Goal: Contribute content

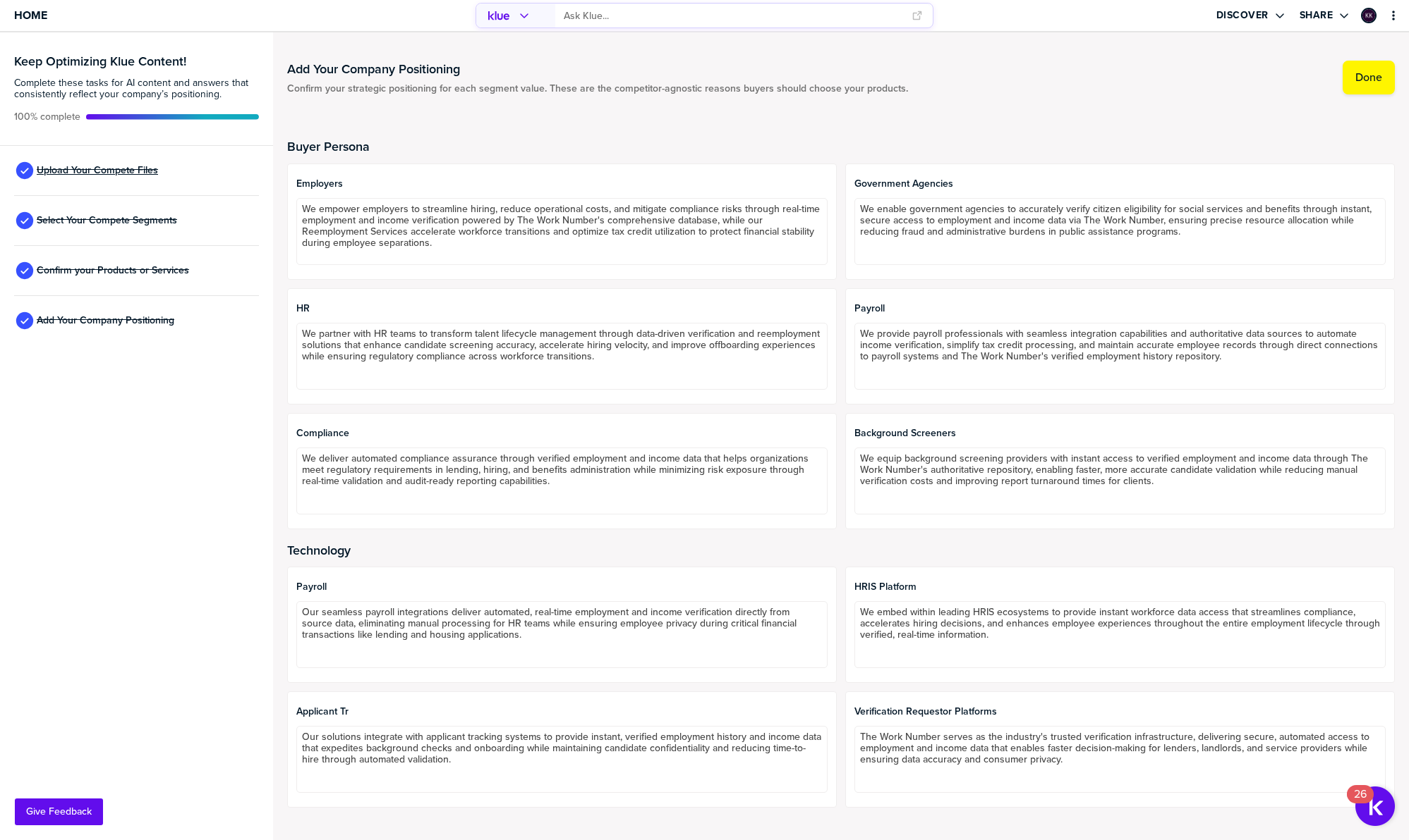
click at [97, 171] on span "Upload Your Compete Files" at bounding box center [97, 171] width 121 height 11
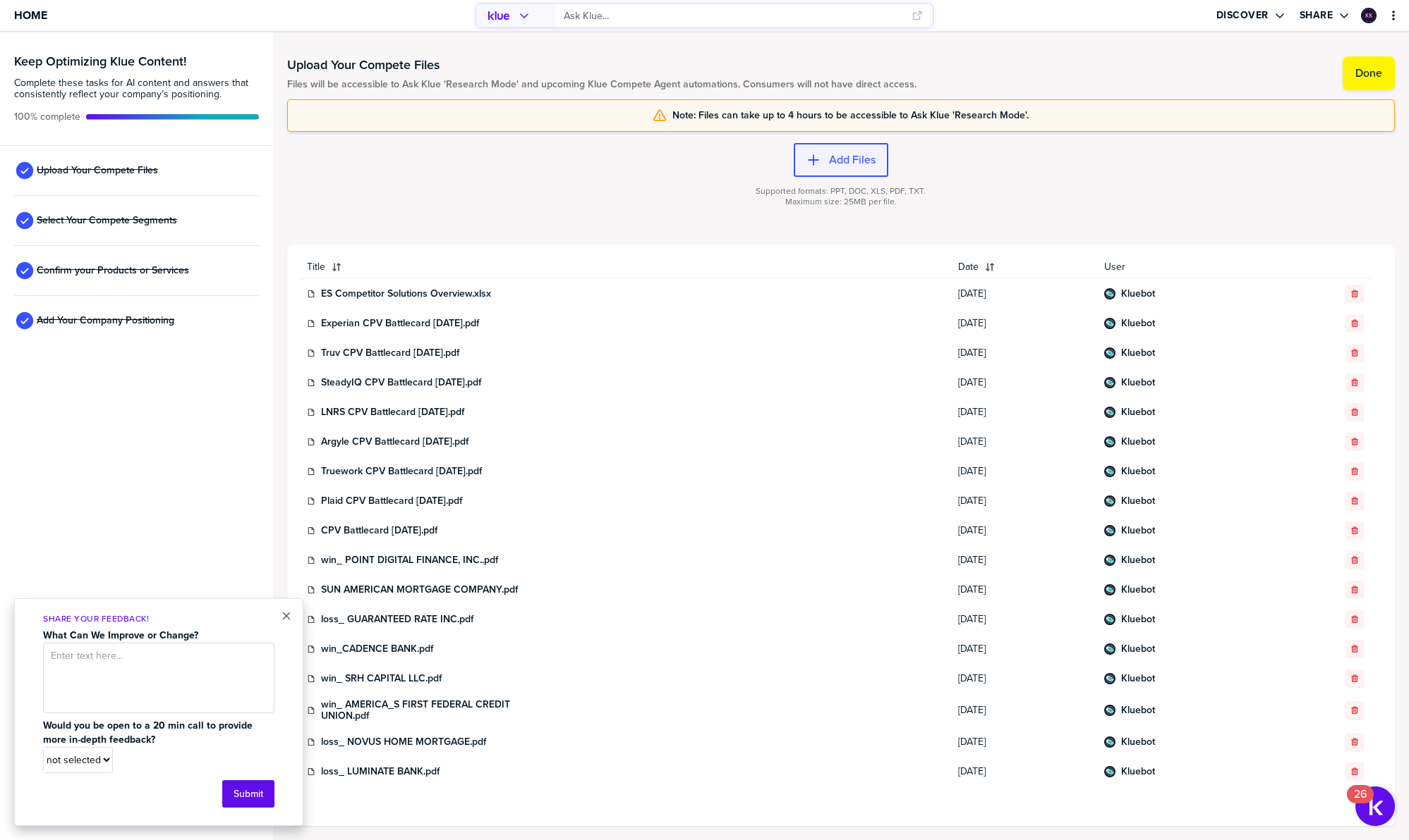
click at [834, 154] on label "Add Files" at bounding box center [853, 160] width 47 height 14
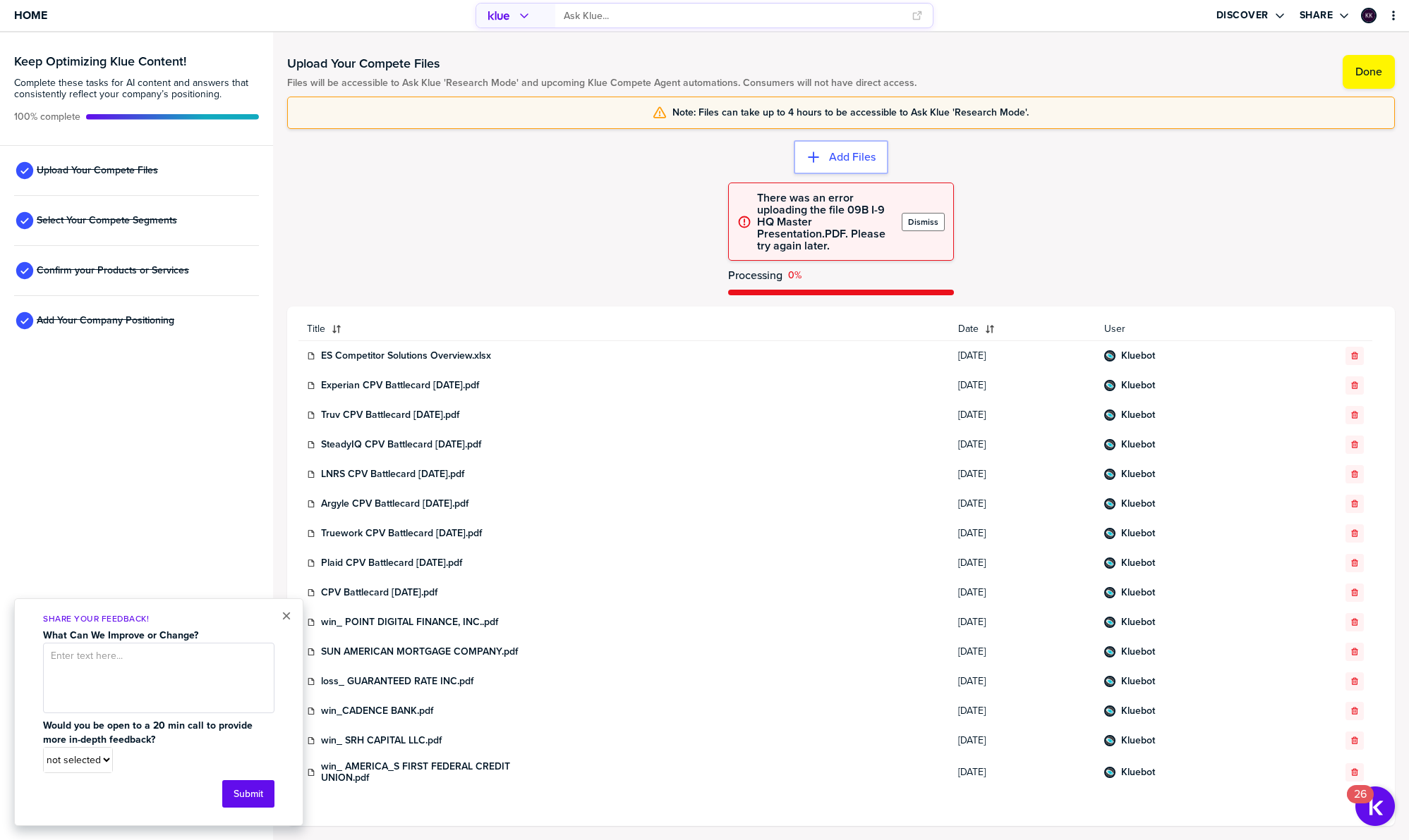
click at [924, 223] on label "Dismiss" at bounding box center [923, 222] width 30 height 11
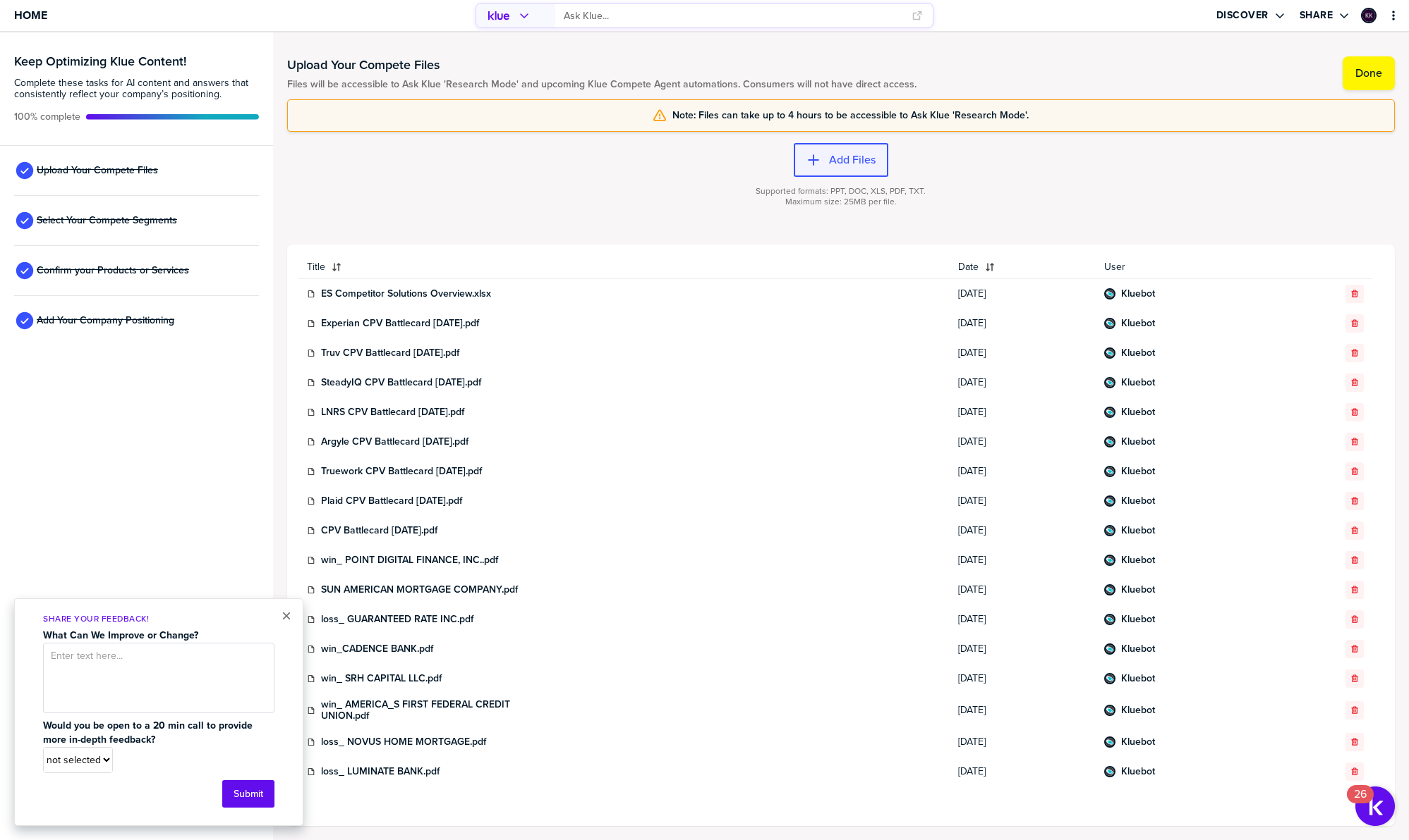
click at [862, 167] on label "Add Files" at bounding box center [853, 160] width 47 height 14
click at [824, 160] on div "button" at bounding box center [824, 160] width 8 height 14
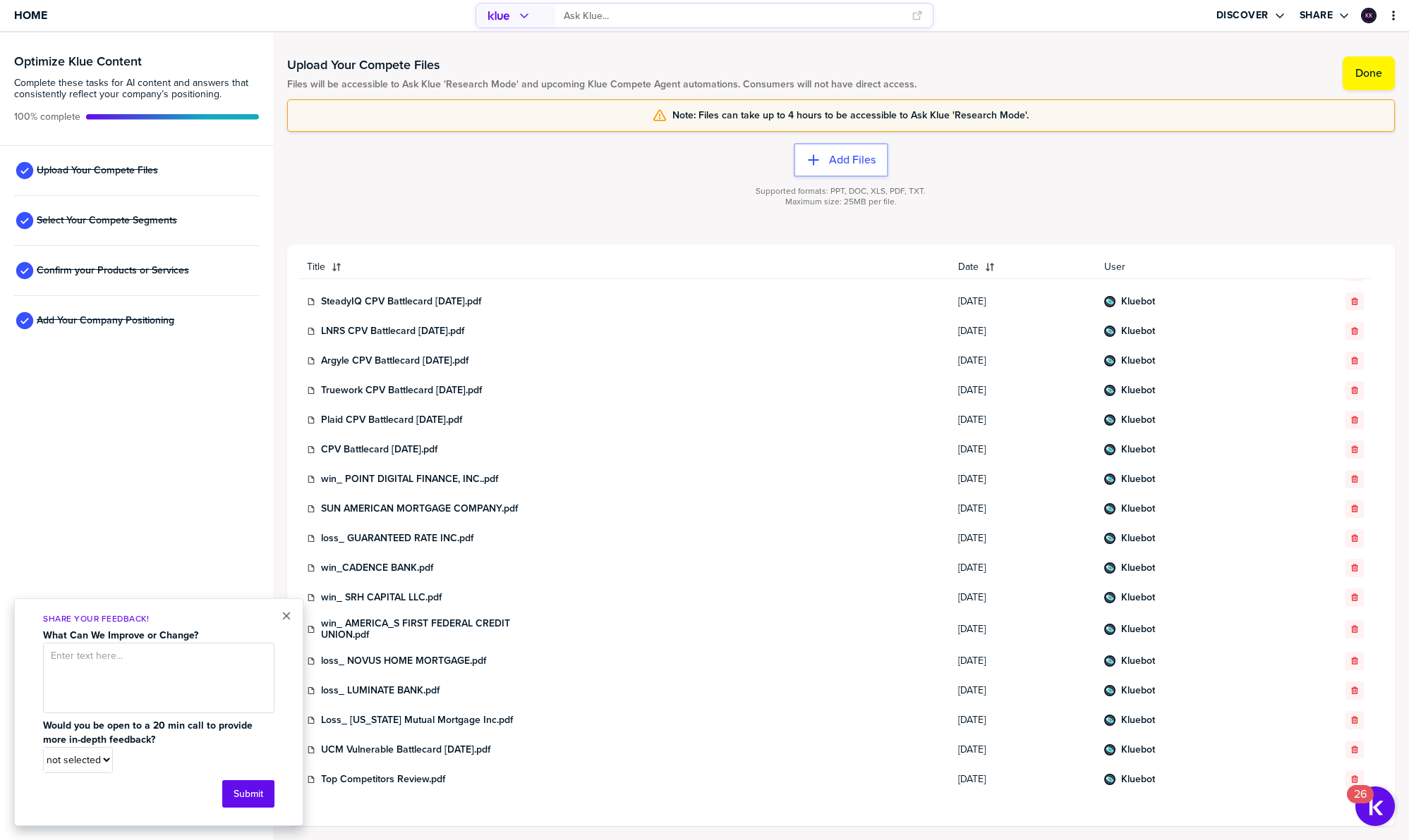
scroll to position [84, 0]
click at [826, 156] on div "button" at bounding box center [824, 160] width 8 height 14
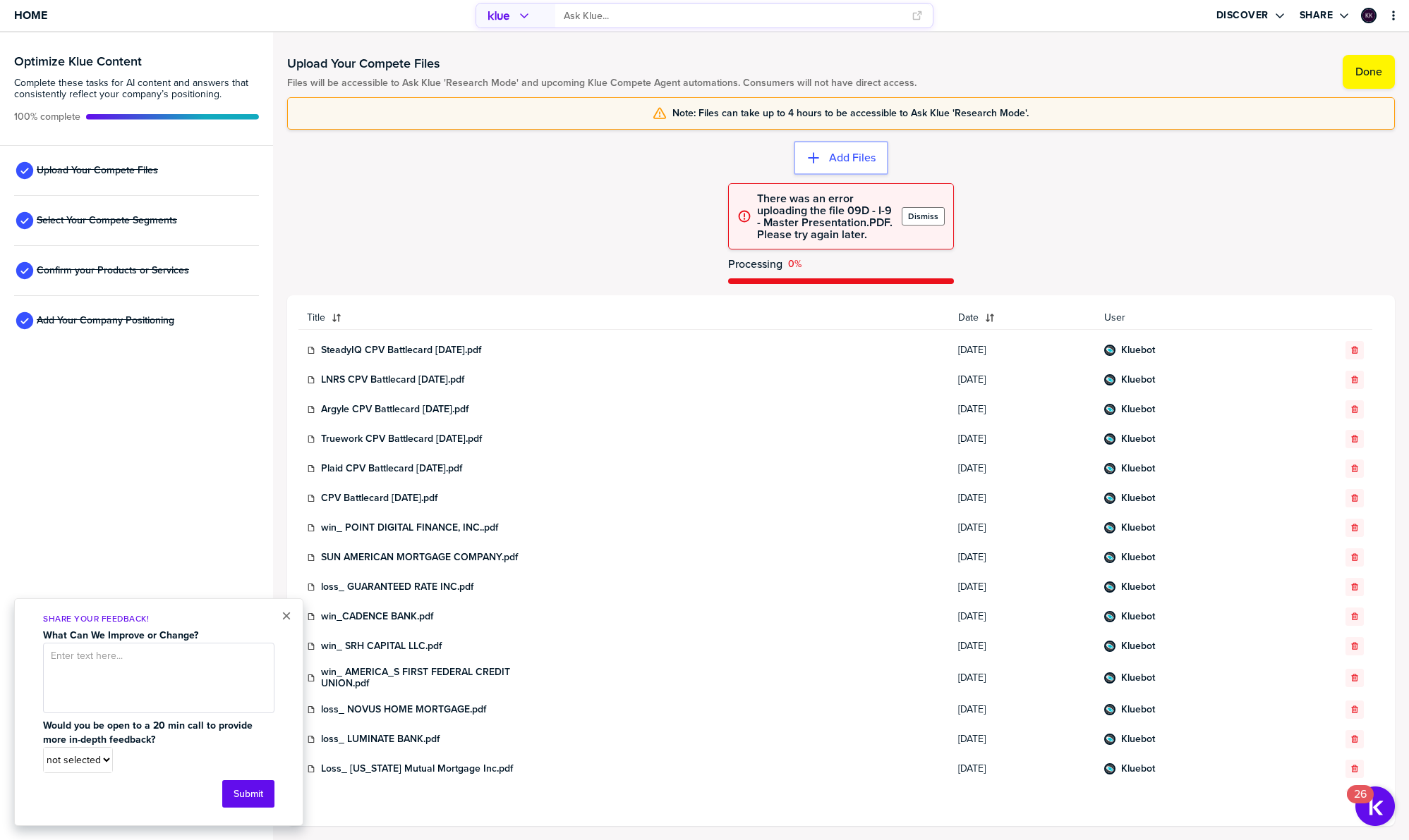
click at [929, 212] on label "Dismiss" at bounding box center [923, 216] width 30 height 11
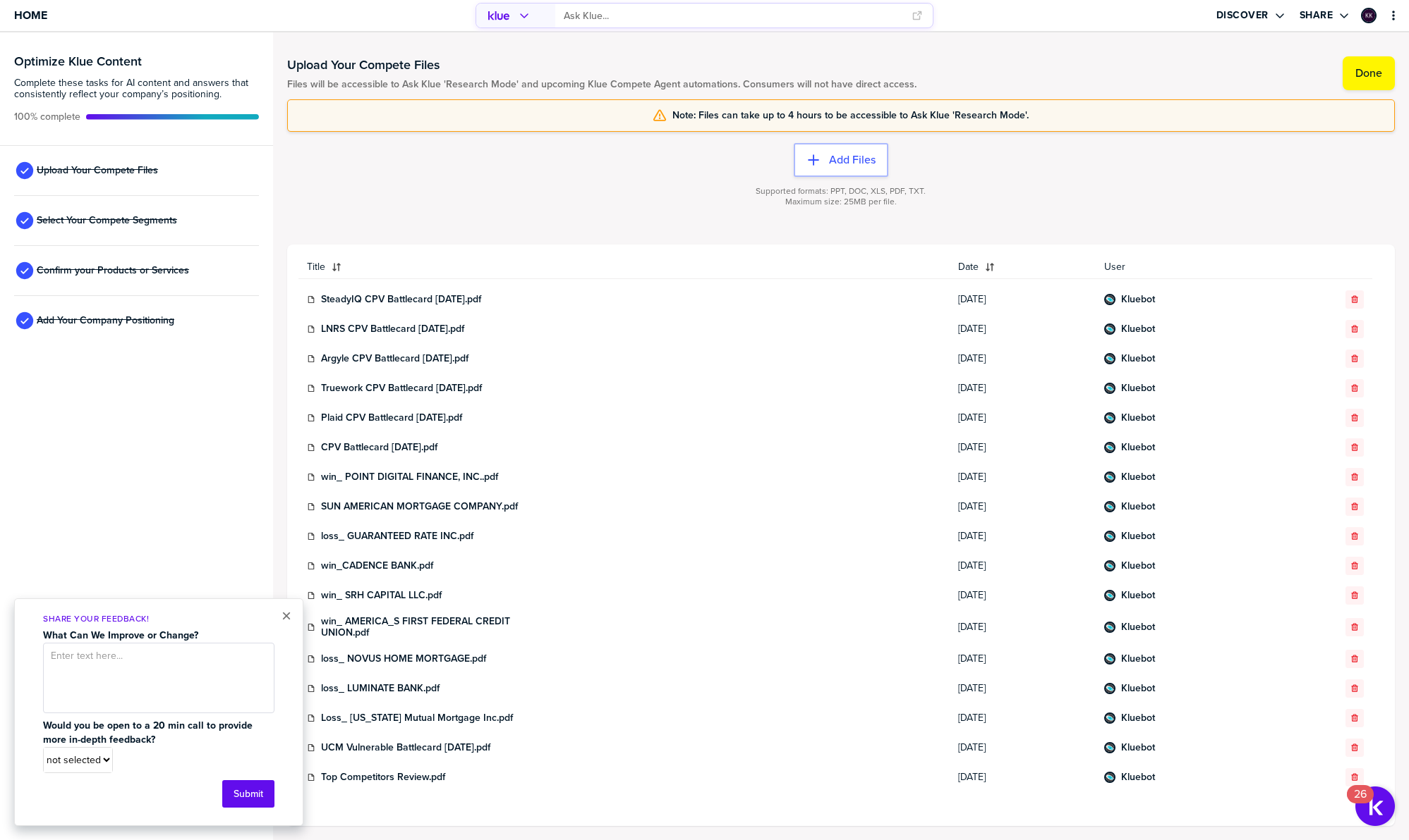
click at [49, 13] on div "Home" at bounding box center [235, 15] width 470 height 31
click at [33, 15] on span "Home" at bounding box center [30, 15] width 33 height 12
